Goal: Task Accomplishment & Management: Manage account settings

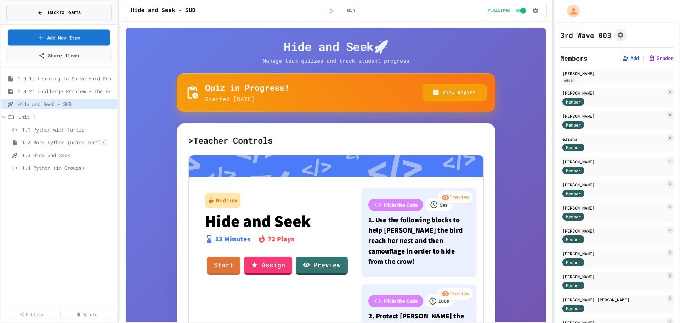
click at [49, 16] on span "Back to Teams" at bounding box center [64, 12] width 33 height 7
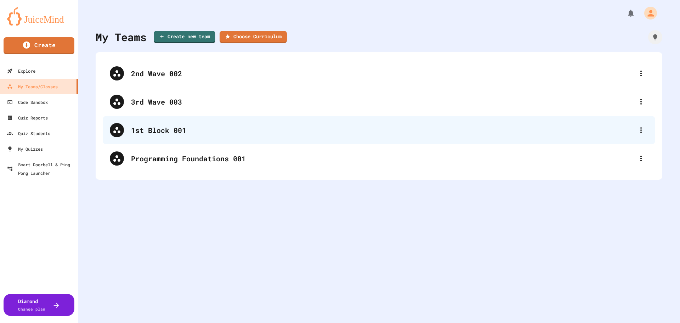
click at [158, 130] on div "1st Block 001" at bounding box center [382, 130] width 503 height 11
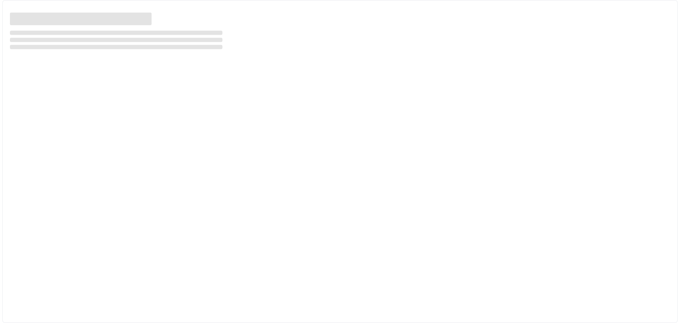
select select "***"
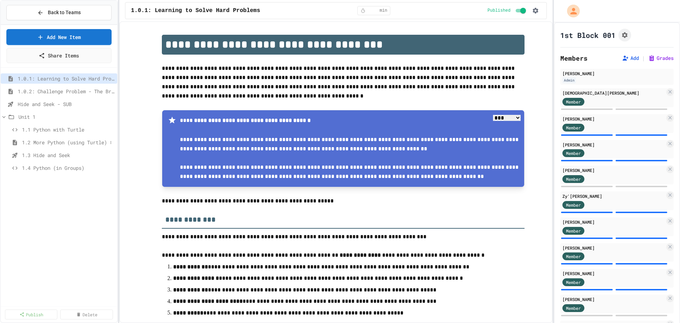
click at [64, 140] on span "1.2 More Python (using Turtle)" at bounding box center [64, 141] width 85 height 7
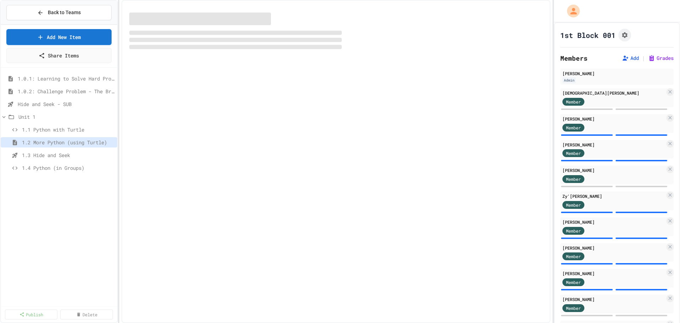
select select "***"
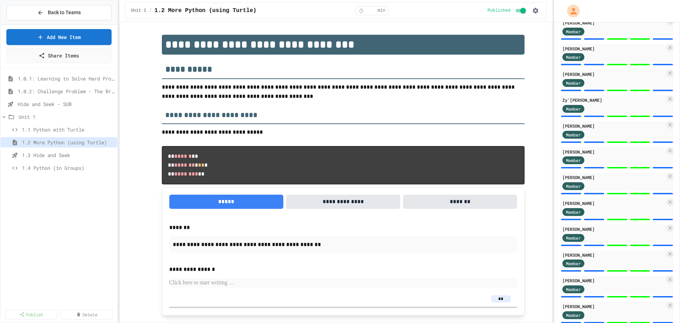
scroll to position [61, 0]
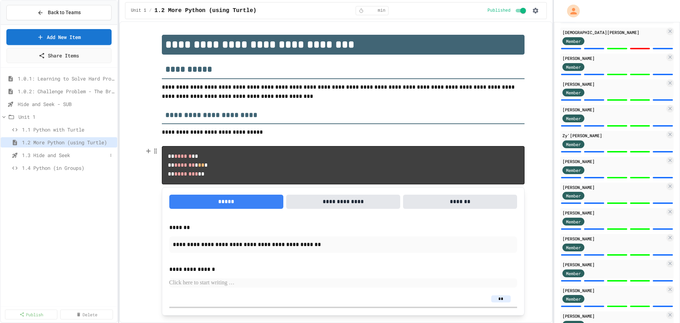
click at [63, 153] on span "1.3 Hide and Seek" at bounding box center [64, 154] width 85 height 7
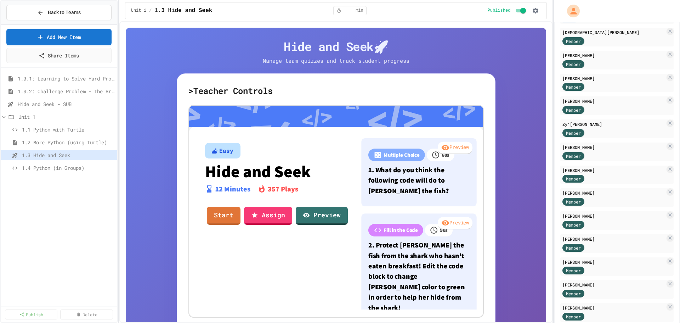
scroll to position [125, 0]
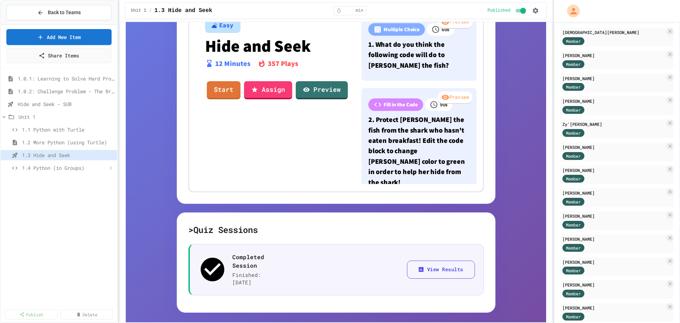
click at [64, 169] on span "1.4 Python (in Groups)" at bounding box center [64, 167] width 85 height 7
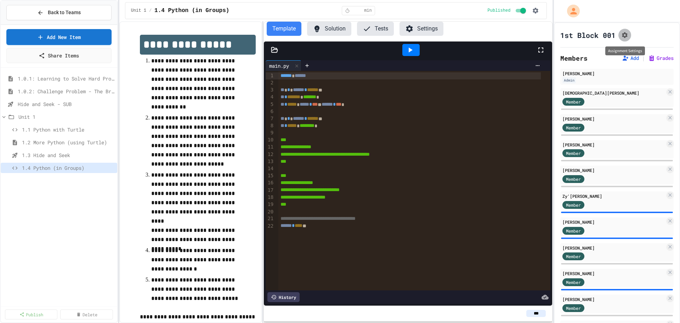
click at [624, 35] on icon "Assignment Settings" at bounding box center [624, 35] width 7 height 7
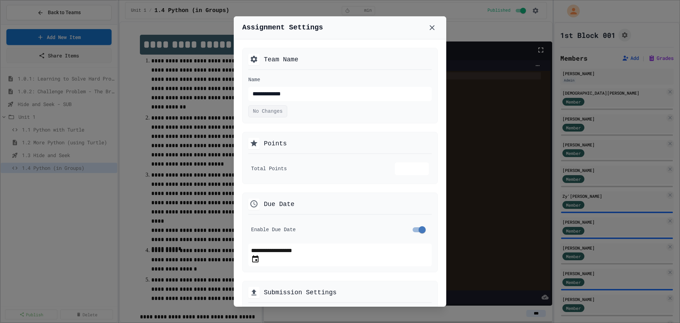
scroll to position [35, 0]
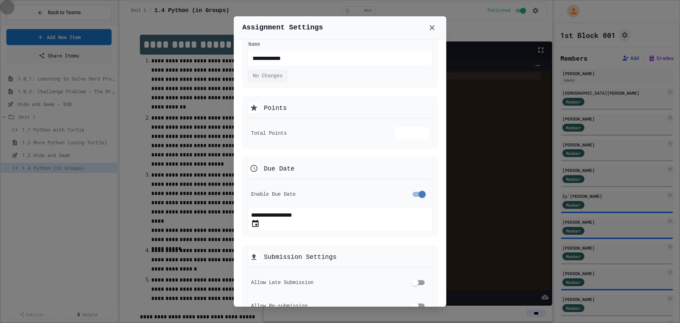
click at [260, 221] on icon "Choose date, selected date is Aug 28, 2025" at bounding box center [255, 223] width 8 height 8
type input "**********"
click at [433, 26] on icon at bounding box center [431, 27] width 5 height 5
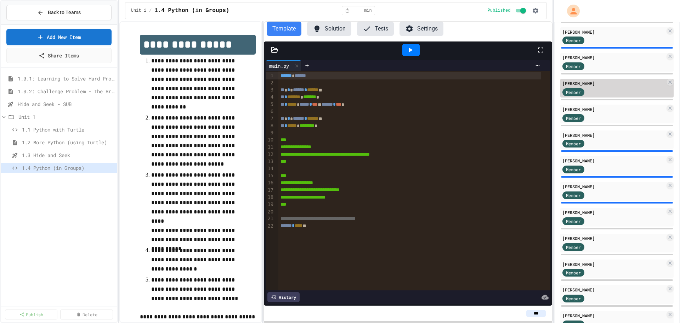
scroll to position [344, 0]
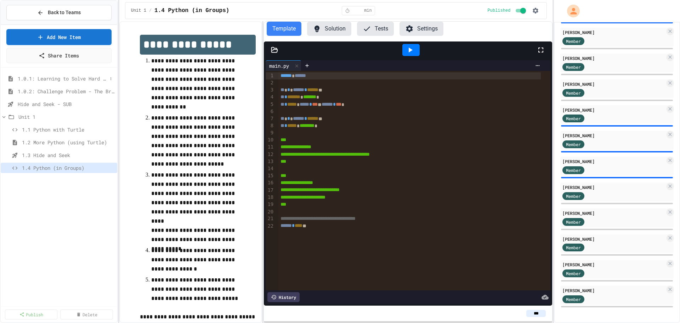
click at [74, 79] on span "1.0.1: Learning to Solve Hard Problems" at bounding box center [63, 78] width 90 height 7
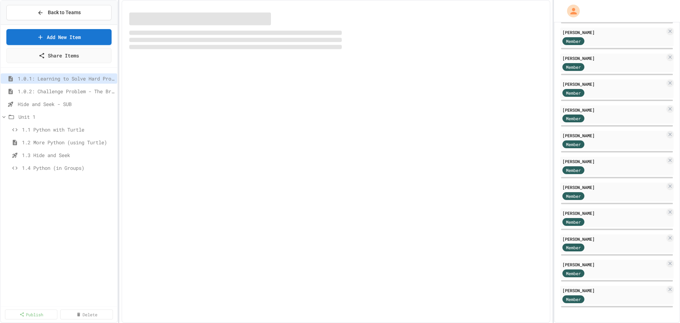
select select "***"
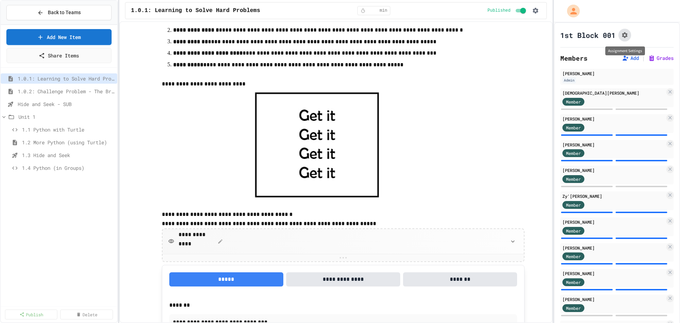
click at [624, 32] on icon "Assignment Settings" at bounding box center [624, 35] width 7 height 7
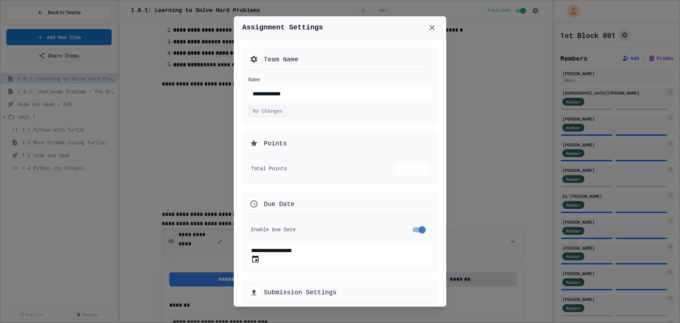
click at [260, 257] on icon "Choose date, selected date is Aug 28, 2025" at bounding box center [255, 259] width 8 height 8
click at [296, 68] on li "11" at bounding box center [277, 62] width 38 height 11
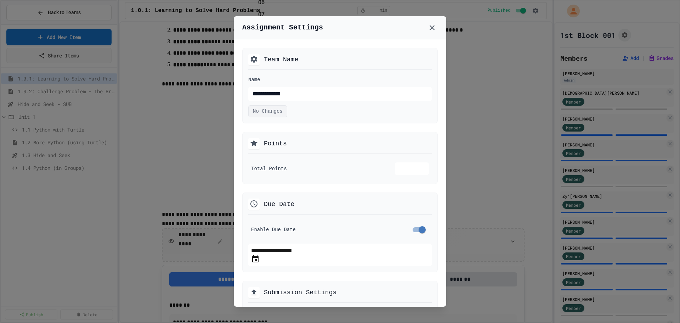
click at [296, 80] on li "00" at bounding box center [277, 74] width 38 height 11
click at [296, 226] on li "PM" at bounding box center [277, 231] width 38 height 11
type input "**********"
click at [431, 28] on icon at bounding box center [431, 27] width 5 height 5
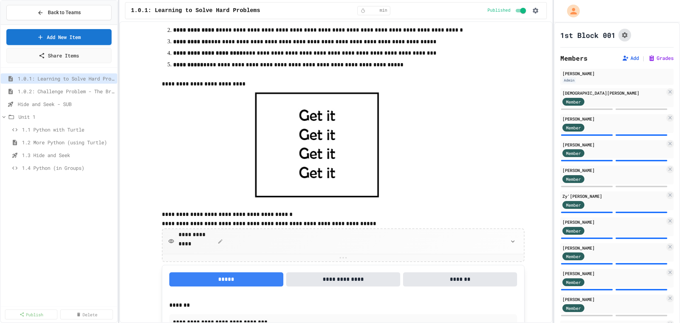
click at [628, 34] on icon "Assignment Settings" at bounding box center [624, 35] width 7 height 7
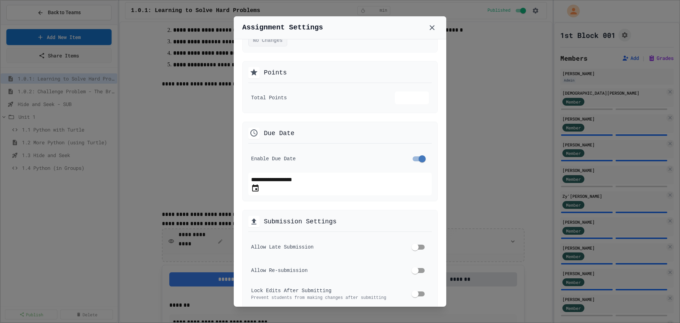
scroll to position [106, 0]
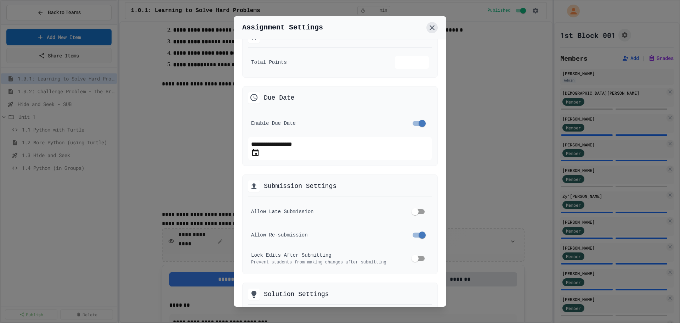
click at [433, 29] on icon at bounding box center [432, 27] width 8 height 8
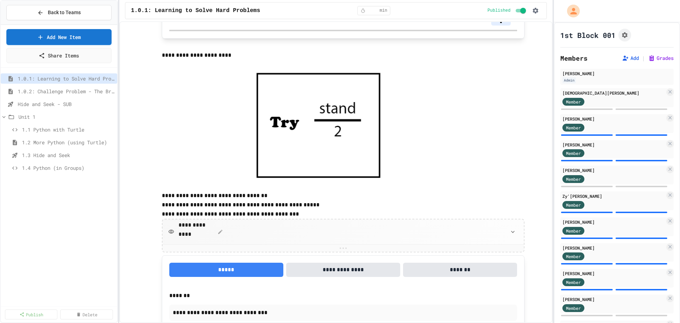
scroll to position [354, 0]
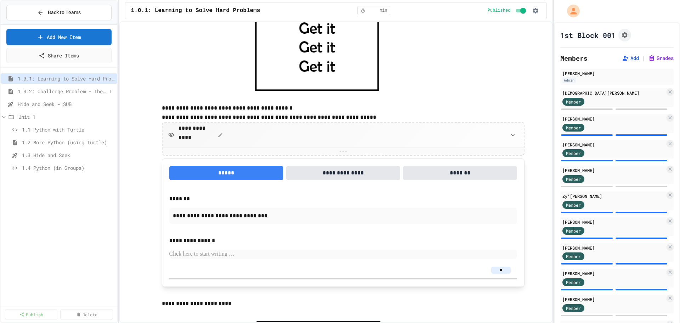
click at [51, 94] on span "1.0.2: Challenge Problem - The Bridge" at bounding box center [63, 90] width 90 height 7
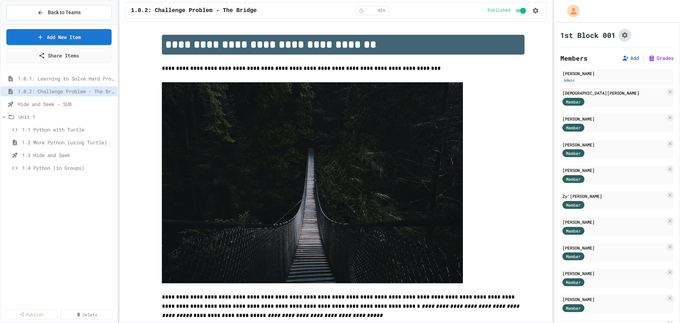
click at [625, 34] on icon "Assignment Settings" at bounding box center [624, 35] width 7 height 7
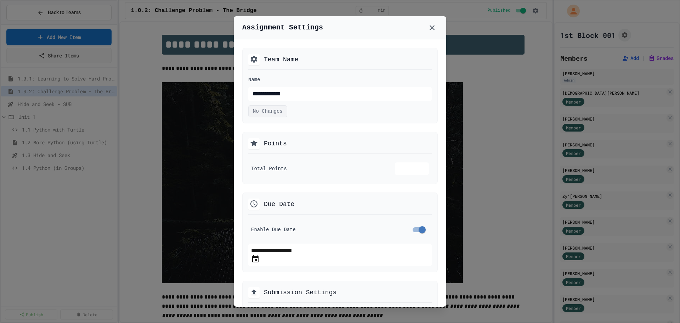
click at [260, 256] on icon "Choose date, selected date is Aug 28, 2025" at bounding box center [255, 259] width 8 height 8
click at [296, 68] on li "11" at bounding box center [277, 62] width 38 height 11
click at [296, 80] on li "00" at bounding box center [277, 74] width 38 height 11
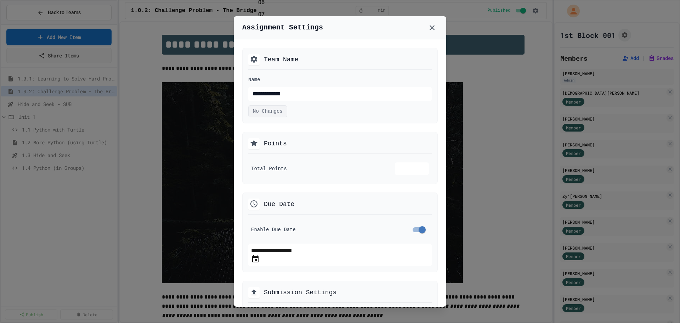
click at [296, 226] on li "PM" at bounding box center [277, 231] width 38 height 11
click at [258, 257] on icon "Choose date, selected date is Aug 28, 2025" at bounding box center [255, 258] width 6 height 7
type input "**********"
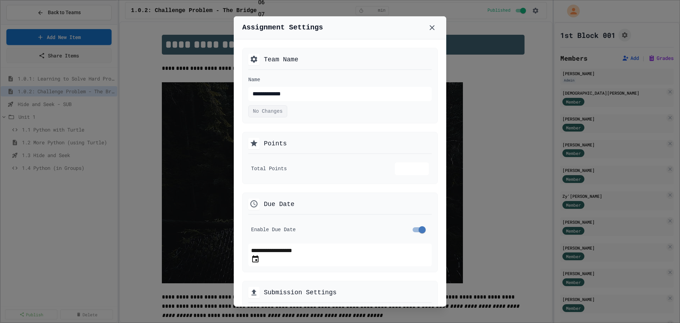
click at [258, 239] on button "OK" at bounding box center [254, 242] width 7 height 8
click at [433, 28] on icon at bounding box center [432, 27] width 8 height 8
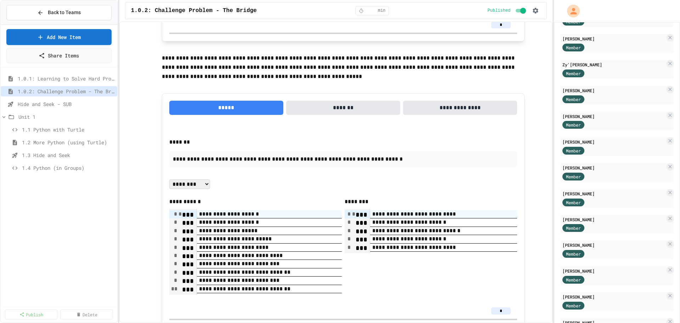
scroll to position [847, 0]
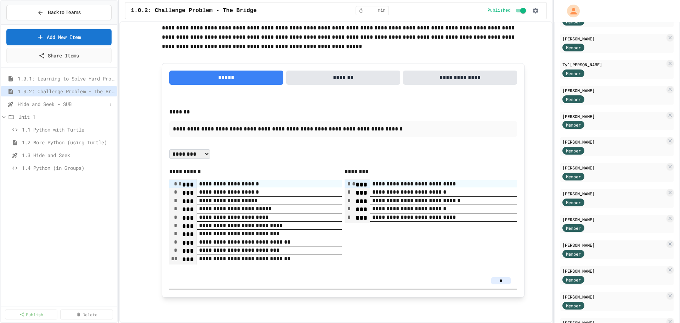
click at [60, 104] on span "Hide and Seek - SUB" at bounding box center [63, 103] width 90 height 7
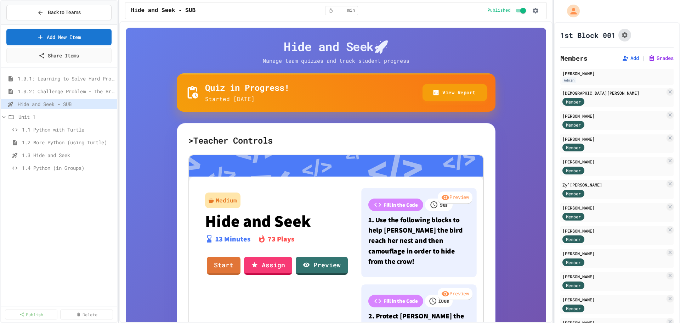
click at [627, 33] on icon "Assignment Settings" at bounding box center [624, 35] width 7 height 7
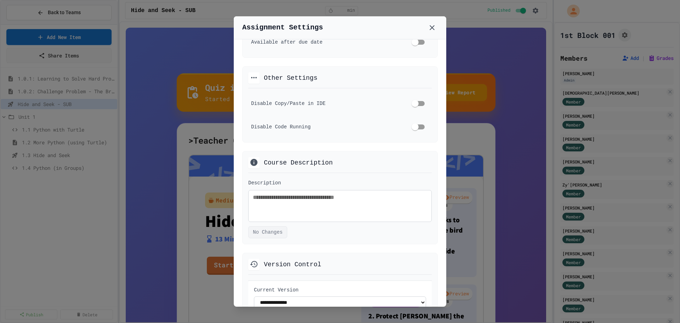
scroll to position [354, 0]
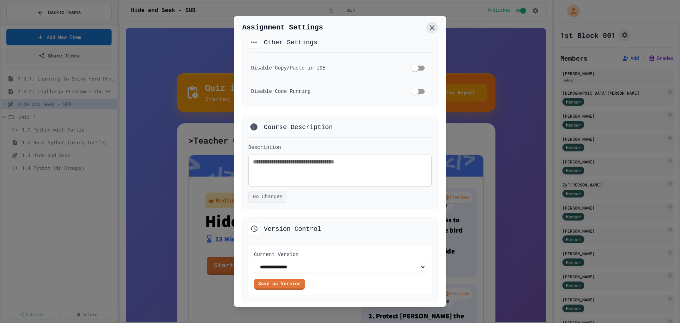
click at [432, 29] on icon at bounding box center [432, 27] width 8 height 8
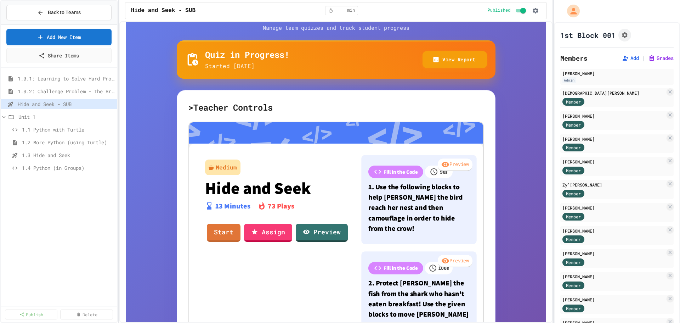
scroll to position [175, 0]
